Goal: Task Accomplishment & Management: Use online tool/utility

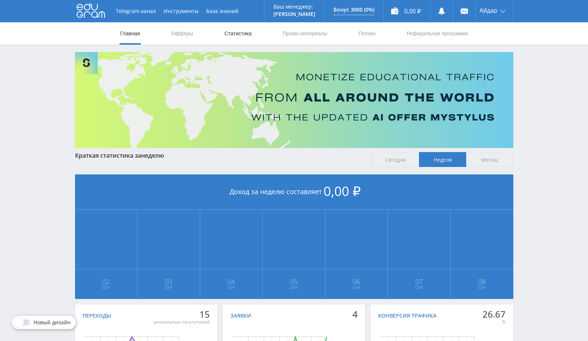
click at [235, 33] on link "Статистика" at bounding box center [238, 33] width 29 height 22
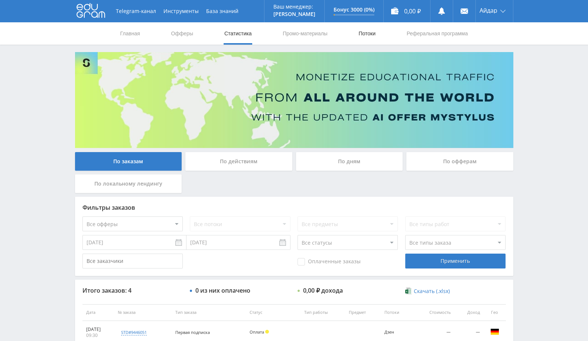
click at [374, 35] on link "Потоки" at bounding box center [367, 33] width 19 height 22
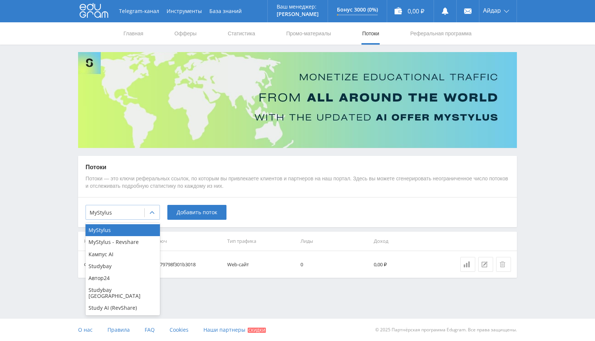
click at [156, 207] on div at bounding box center [152, 212] width 15 height 15
click at [123, 302] on div "Study AI (RevShare)" at bounding box center [123, 308] width 74 height 12
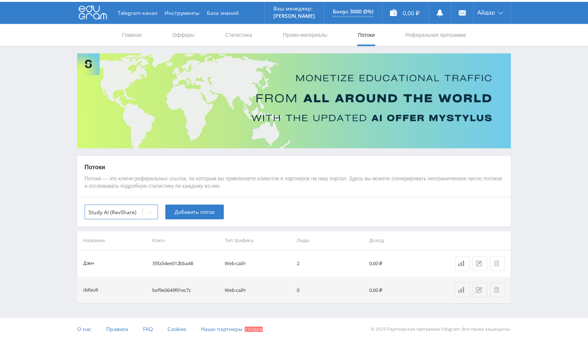
scroll to position [0, 0]
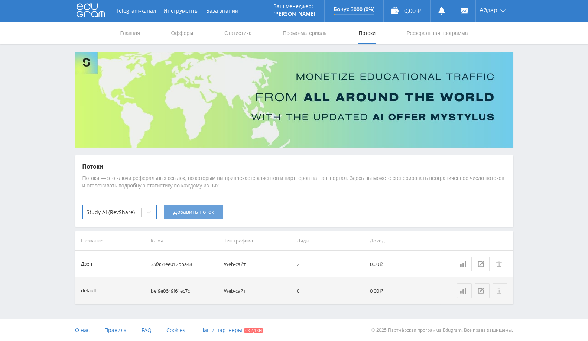
click at [201, 214] on span "Добавить поток" at bounding box center [194, 212] width 41 height 6
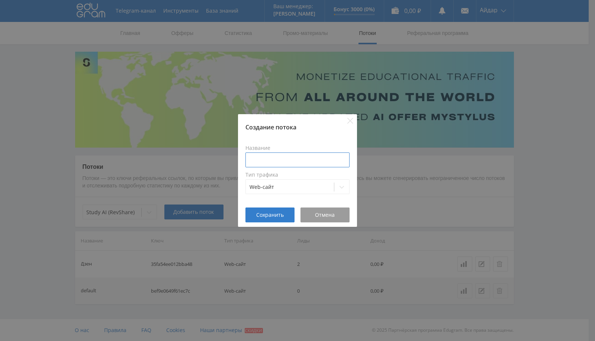
click at [258, 165] on input at bounding box center [297, 159] width 104 height 15
paste input "Gemini"
type input "Gemini"
click at [277, 215] on span "Сохранить" at bounding box center [270, 215] width 28 height 6
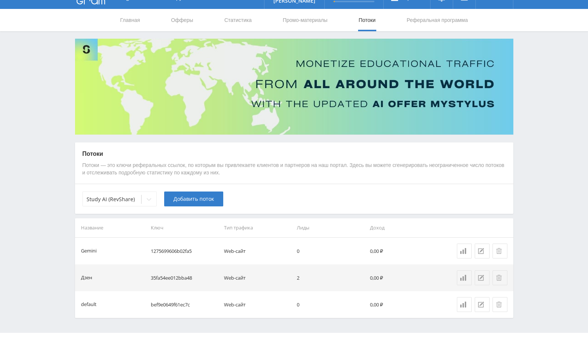
scroll to position [0, 0]
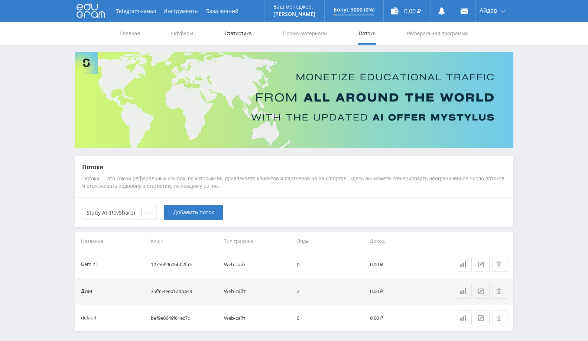
click at [238, 34] on link "Статистика" at bounding box center [238, 33] width 29 height 22
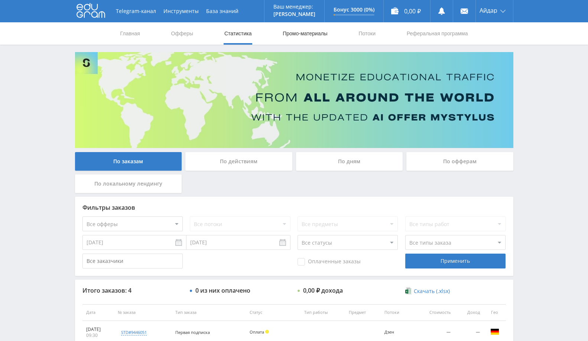
click at [300, 28] on link "Промо-материалы" at bounding box center [305, 33] width 46 height 22
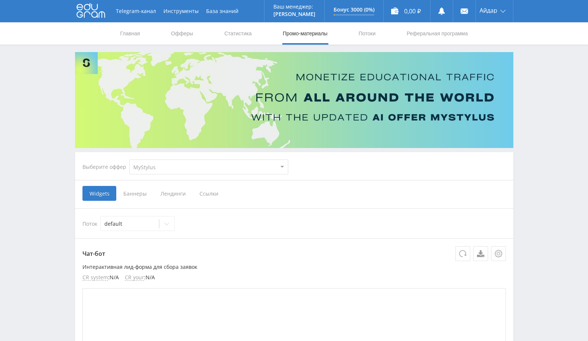
click at [230, 168] on select "MyStylus MyStylus - Revshare Кампус AI Studybay Автор24 Studybay [GEOGRAPHIC_DA…" at bounding box center [208, 166] width 159 height 15
select select "376"
click at [129, 159] on select "MyStylus MyStylus - Revshare Кампус AI Studybay Автор24 Studybay [GEOGRAPHIC_DA…" at bounding box center [208, 166] width 159 height 15
select select "376"
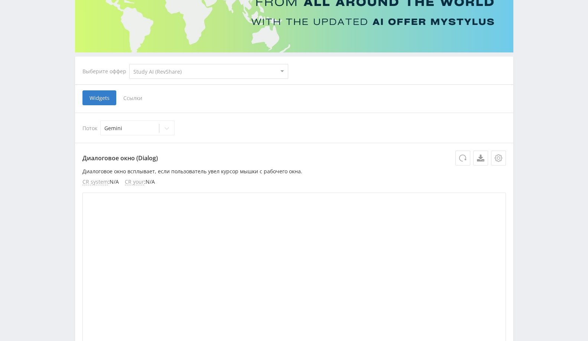
scroll to position [83, 0]
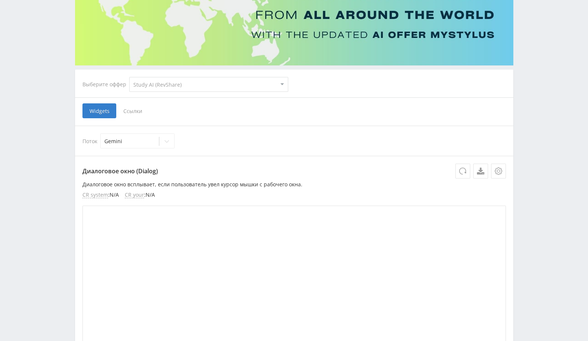
click at [133, 107] on span "Ссылки" at bounding box center [132, 110] width 33 height 15
click at [0, 0] on input "Ссылки" at bounding box center [0, 0] width 0 height 0
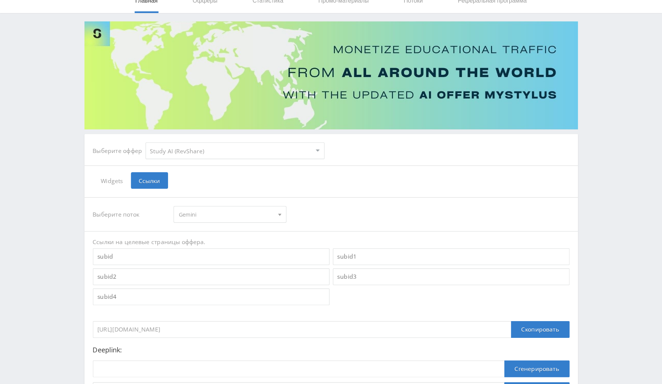
scroll to position [33, 0]
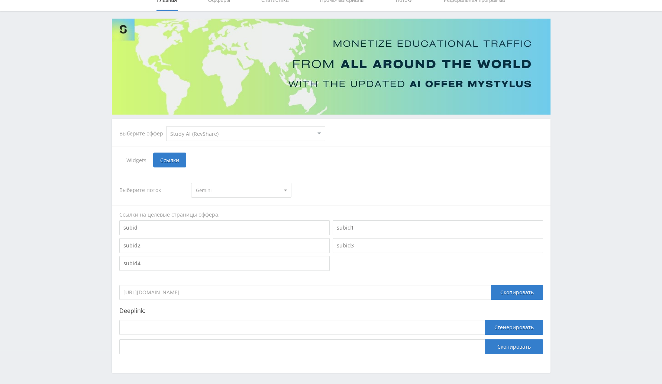
drag, startPoint x: 642, startPoint y: 170, endPoint x: 649, endPoint y: 169, distance: 7.5
click at [588, 170] on div "Telegram-канал Инструменты База знаний Ваш менеджер: [PERSON_NAME] Alex Online …" at bounding box center [331, 190] width 662 height 447
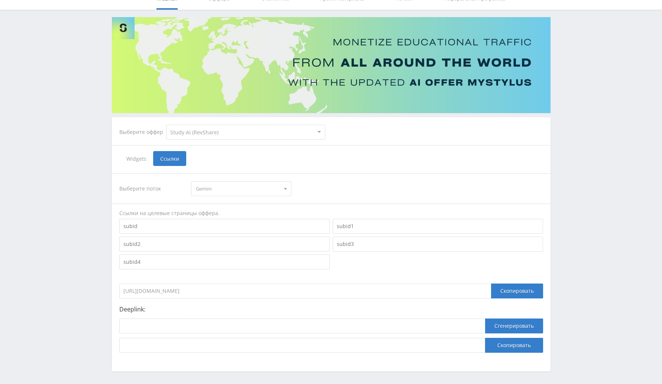
scroll to position [63, 0]
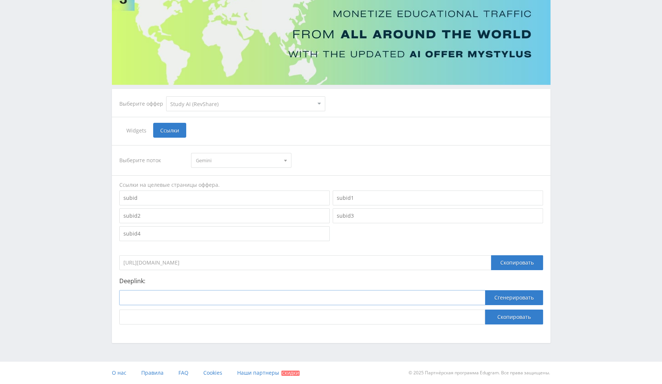
click at [213, 298] on input at bounding box center [302, 297] width 366 height 15
paste input "[URL]"
type input "[URL]"
click at [493, 294] on button "Сгенерировать" at bounding box center [514, 297] width 58 height 15
click at [510, 320] on button "Скопировать" at bounding box center [514, 316] width 58 height 15
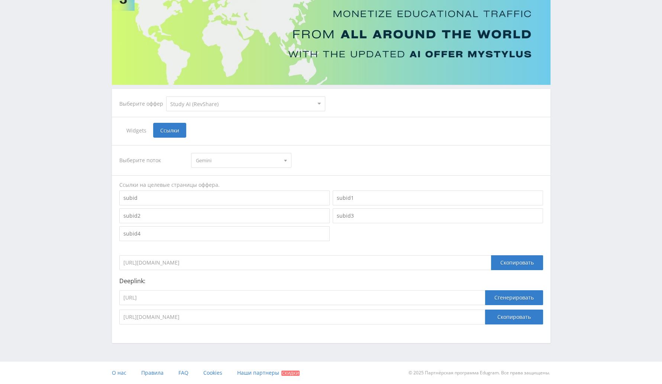
click at [492, 185] on div "Ссылки на целевые страницы оффера." at bounding box center [331, 184] width 424 height 7
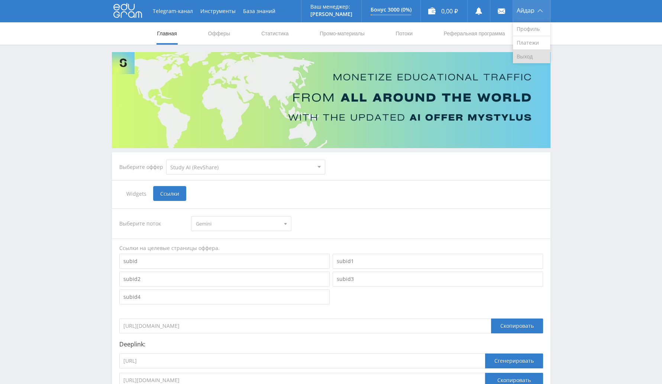
click at [518, 57] on link "Выход" at bounding box center [531, 56] width 37 height 13
